Goal: Transaction & Acquisition: Purchase product/service

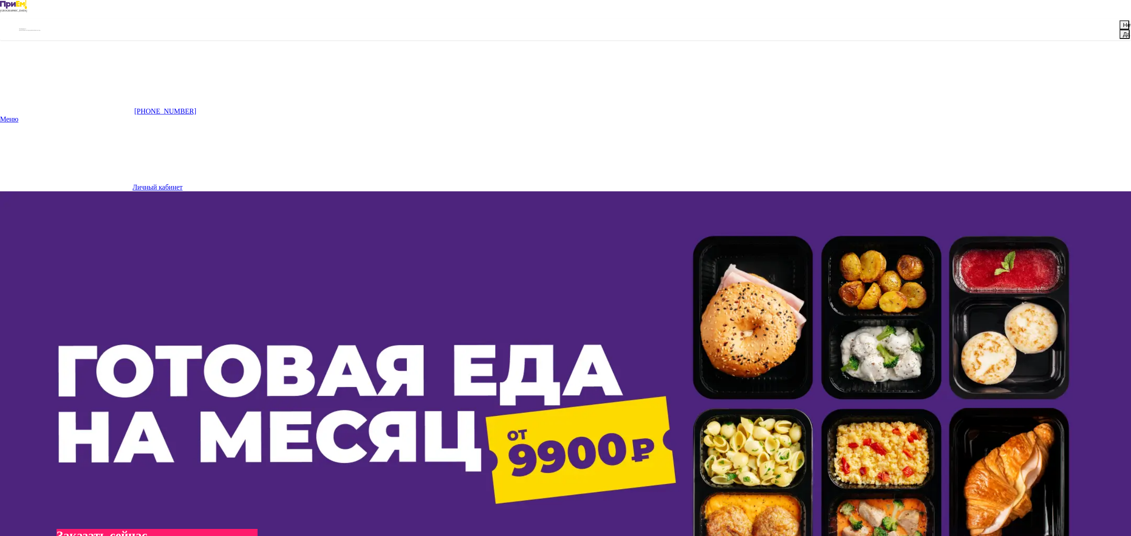
click at [1119, 39] on button "Да" at bounding box center [1124, 34] width 10 height 9
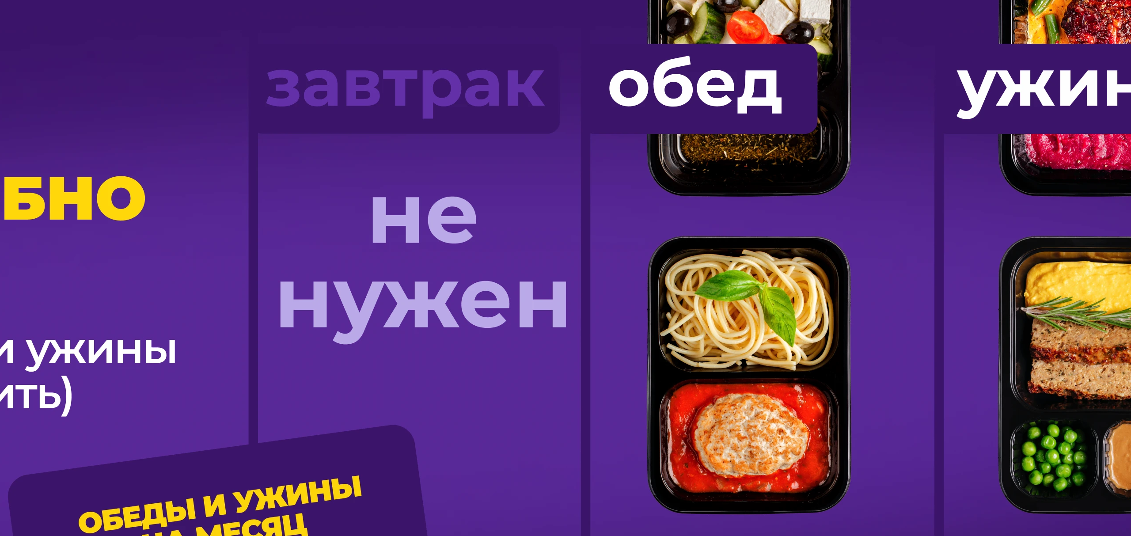
scroll to position [749, 0]
